Goal: Transaction & Acquisition: Download file/media

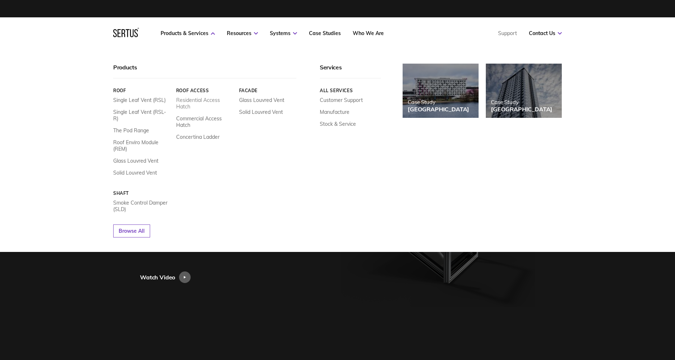
click at [194, 102] on link "Residential Access Hatch" at bounding box center [204, 103] width 57 height 13
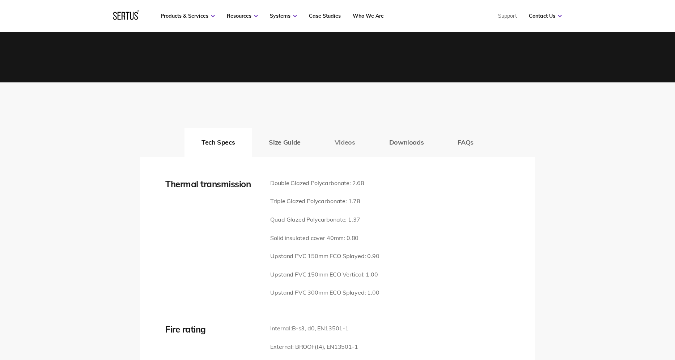
scroll to position [926, 0]
click at [413, 136] on button "Downloads" at bounding box center [406, 142] width 69 height 29
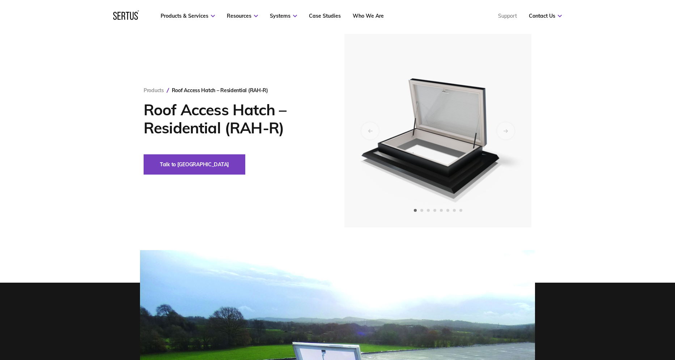
scroll to position [0, 0]
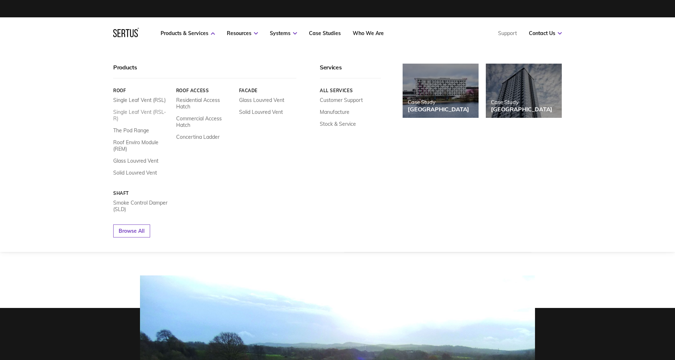
click at [163, 112] on link "Single Leaf Vent (RSL-R)" at bounding box center [141, 115] width 57 height 13
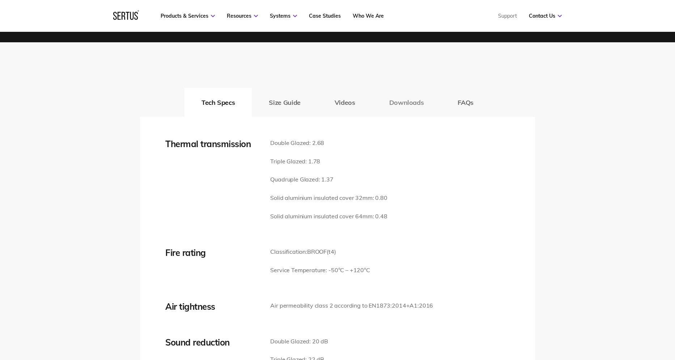
scroll to position [1012, 0]
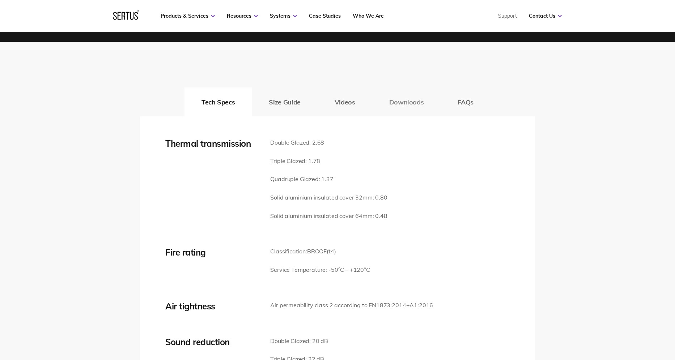
click at [405, 106] on button "Downloads" at bounding box center [406, 101] width 69 height 29
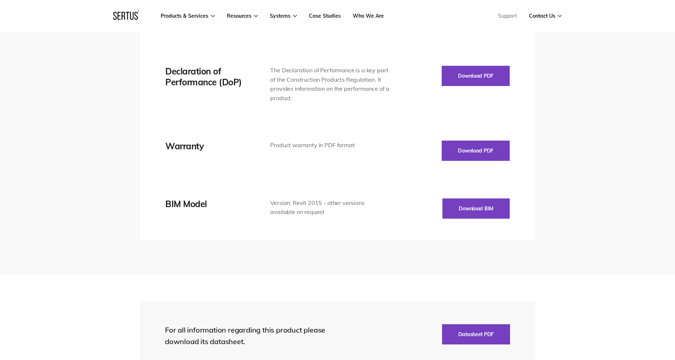
scroll to position [1301, 0]
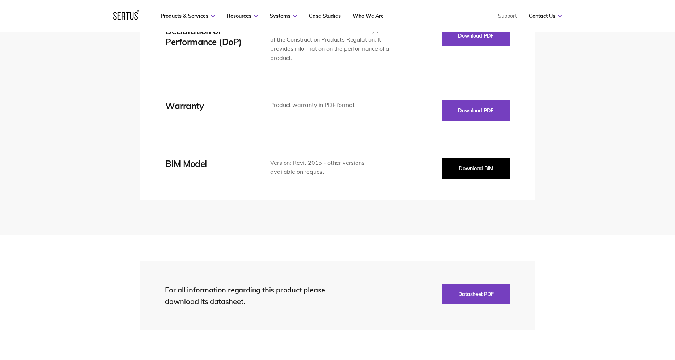
click at [468, 165] on button "Download BIM" at bounding box center [475, 168] width 67 height 20
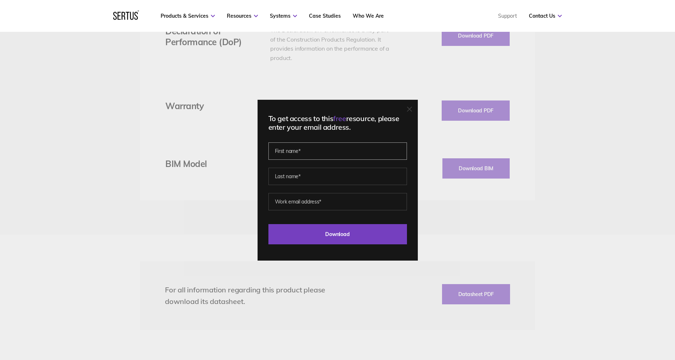
click at [328, 153] on input "text" at bounding box center [337, 150] width 138 height 17
type input "Farrah"
type input "[PERSON_NAME]"
type input "[EMAIL_ADDRESS][DOMAIN_NAME]"
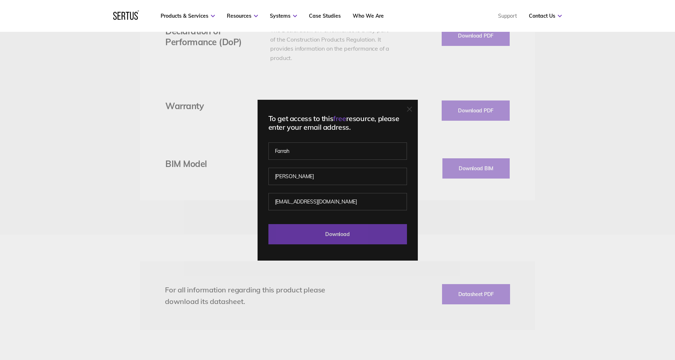
click at [355, 238] on input "Download" at bounding box center [337, 234] width 138 height 20
